Goal: Task Accomplishment & Management: Use online tool/utility

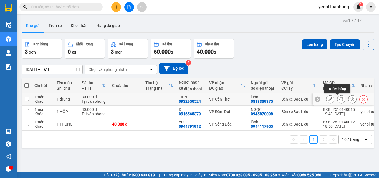
click at [337, 102] on button at bounding box center [341, 99] width 8 height 10
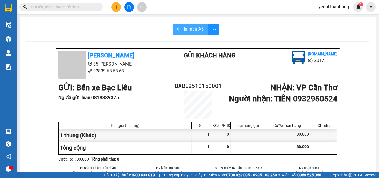
click at [192, 32] on span "In mẫu A5" at bounding box center [194, 29] width 20 height 7
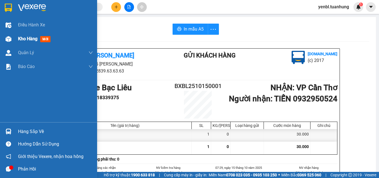
click at [14, 42] on div "Kho hàng mới" at bounding box center [48, 39] width 97 height 14
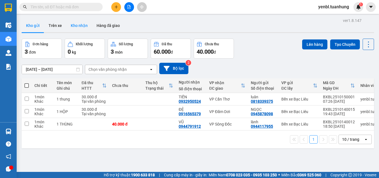
click at [82, 24] on button "Kho nhận" at bounding box center [79, 25] width 26 height 13
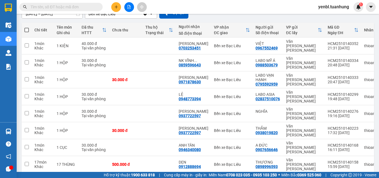
scroll to position [75, 0]
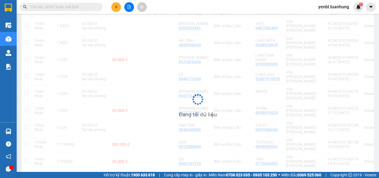
scroll to position [26, 0]
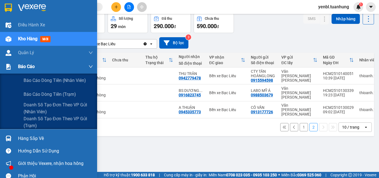
click at [309, 123] on button "2" at bounding box center [313, 127] width 8 height 8
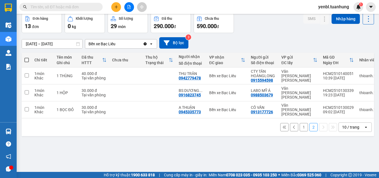
click at [227, 37] on div "[DATE] – [DATE] Press the down arrow key to interact with the calendar and sele…" at bounding box center [198, 42] width 352 height 11
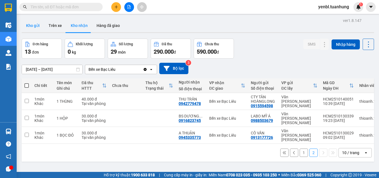
click at [32, 32] on button "Kho gửi" at bounding box center [33, 25] width 22 height 13
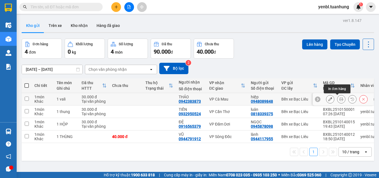
click at [339, 99] on button at bounding box center [341, 99] width 8 height 10
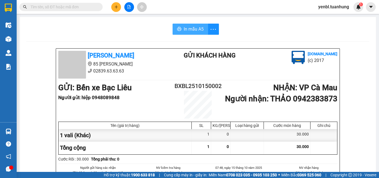
click at [184, 27] on span "In mẫu A5" at bounding box center [194, 29] width 20 height 7
